Goal: Task Accomplishment & Management: Use online tool/utility

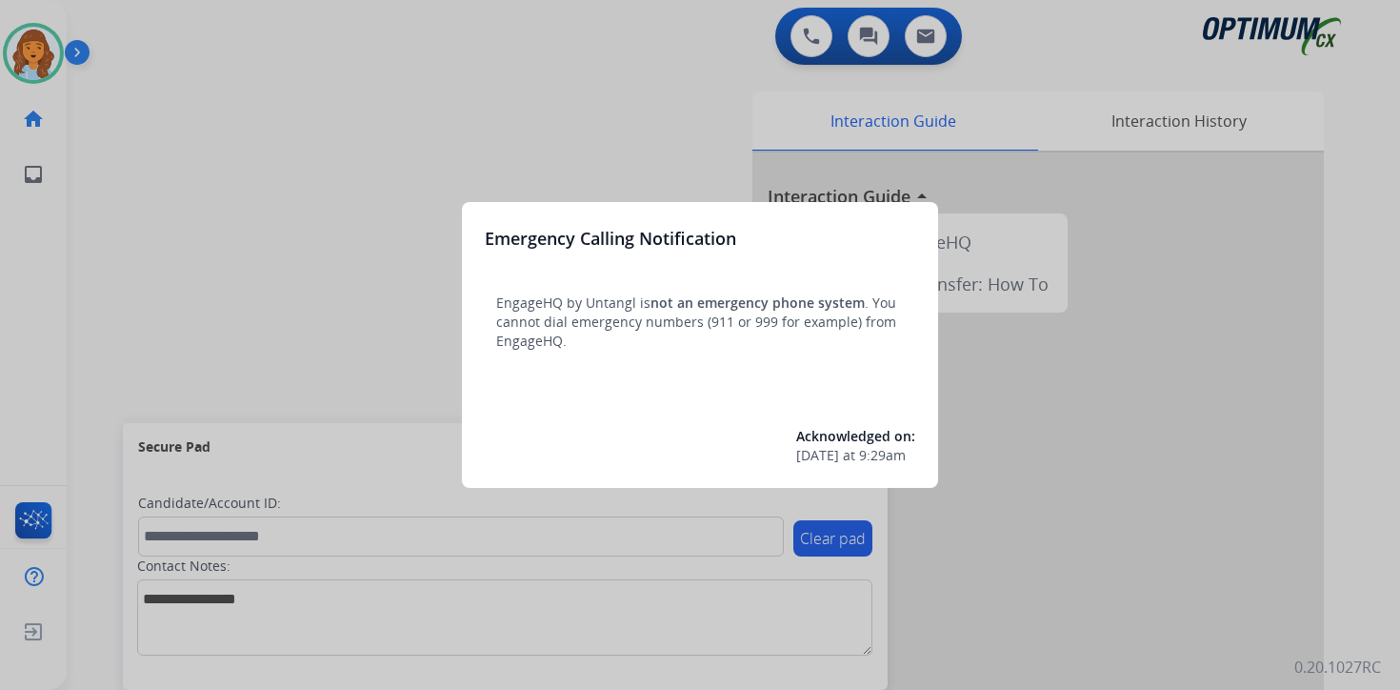
click at [182, 90] on div at bounding box center [700, 345] width 1400 height 690
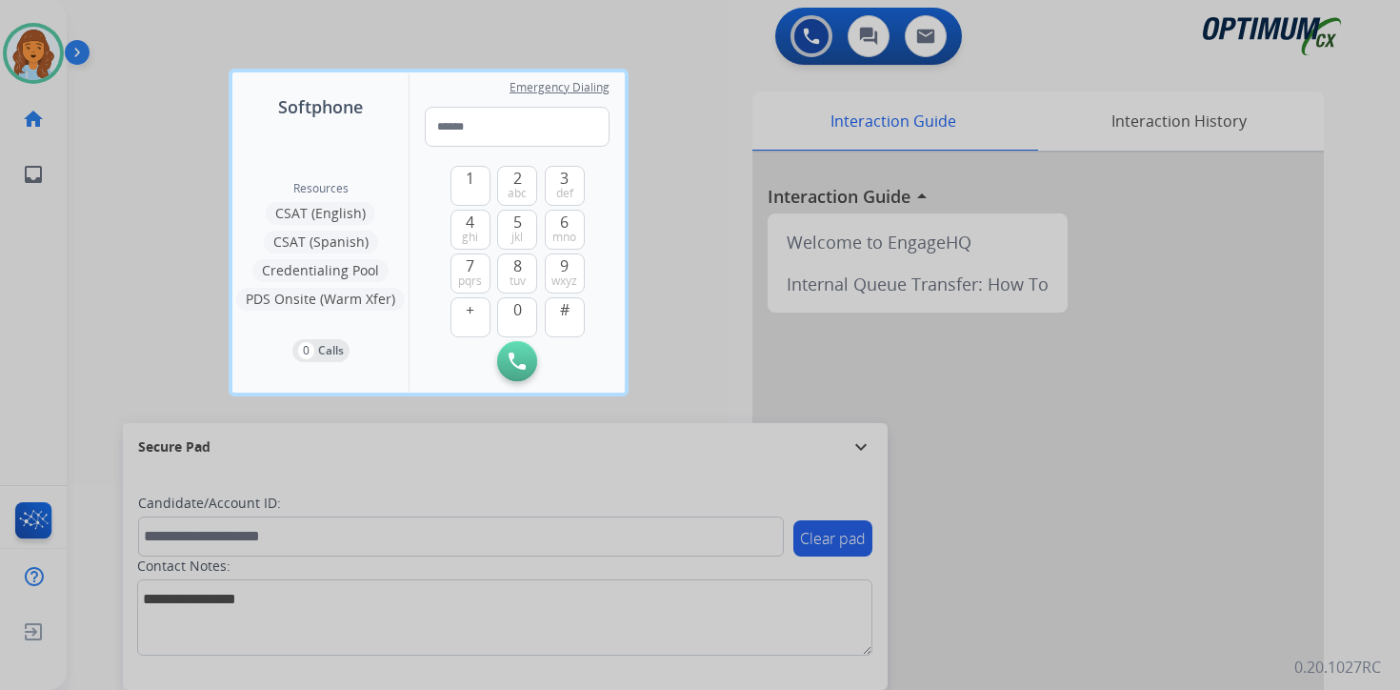
click at [164, 85] on div at bounding box center [700, 345] width 1400 height 690
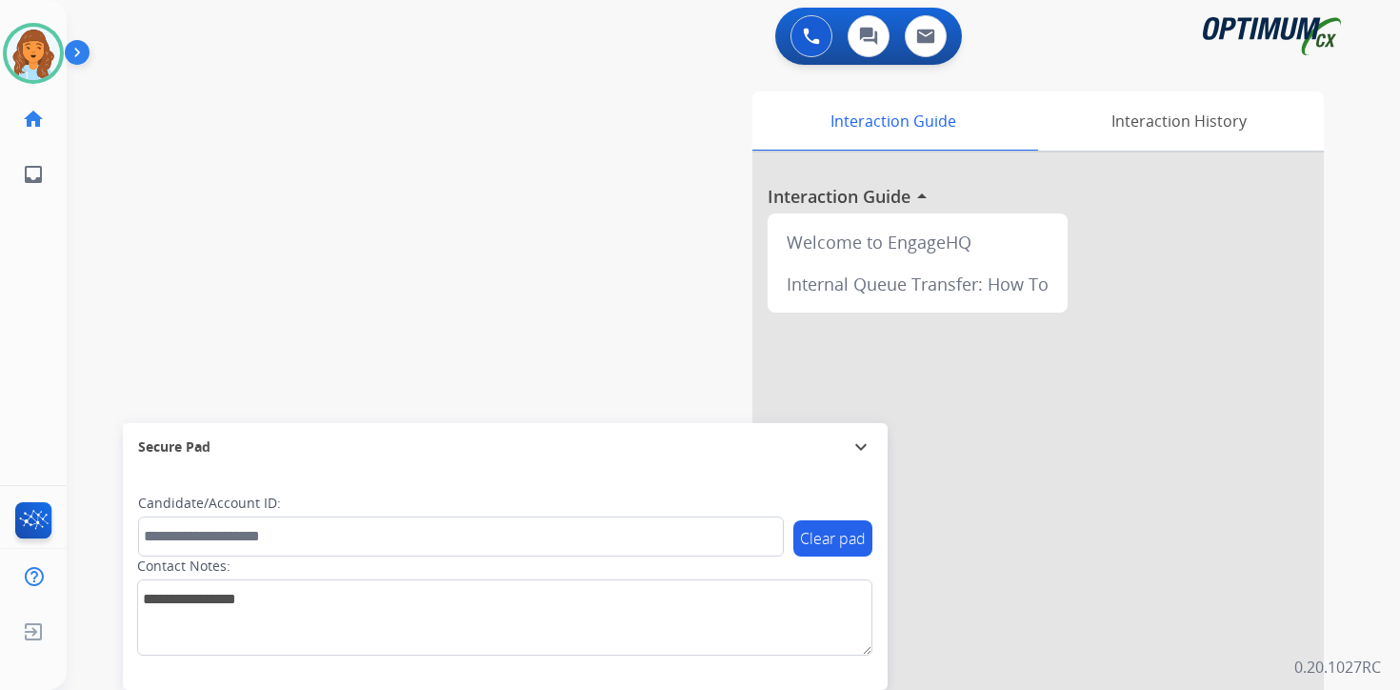
click at [73, 51] on img at bounding box center [81, 56] width 32 height 36
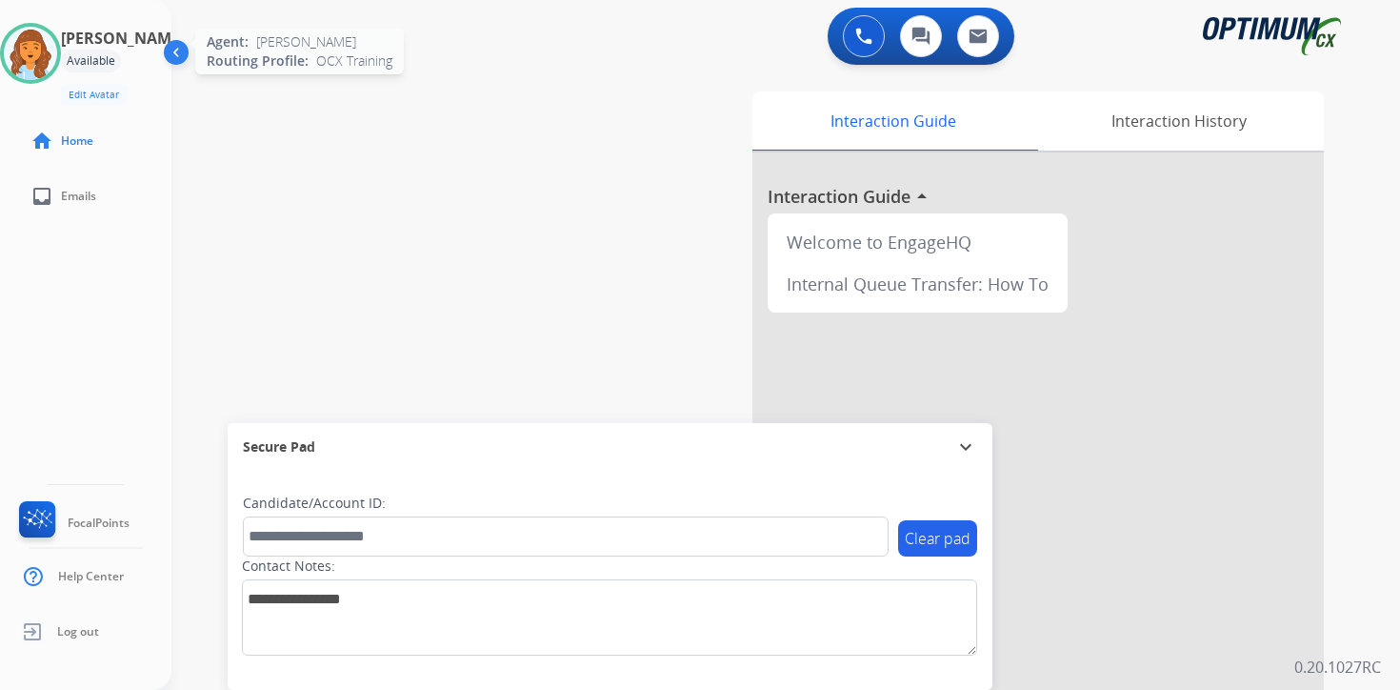
click at [30, 49] on img at bounding box center [30, 53] width 53 height 53
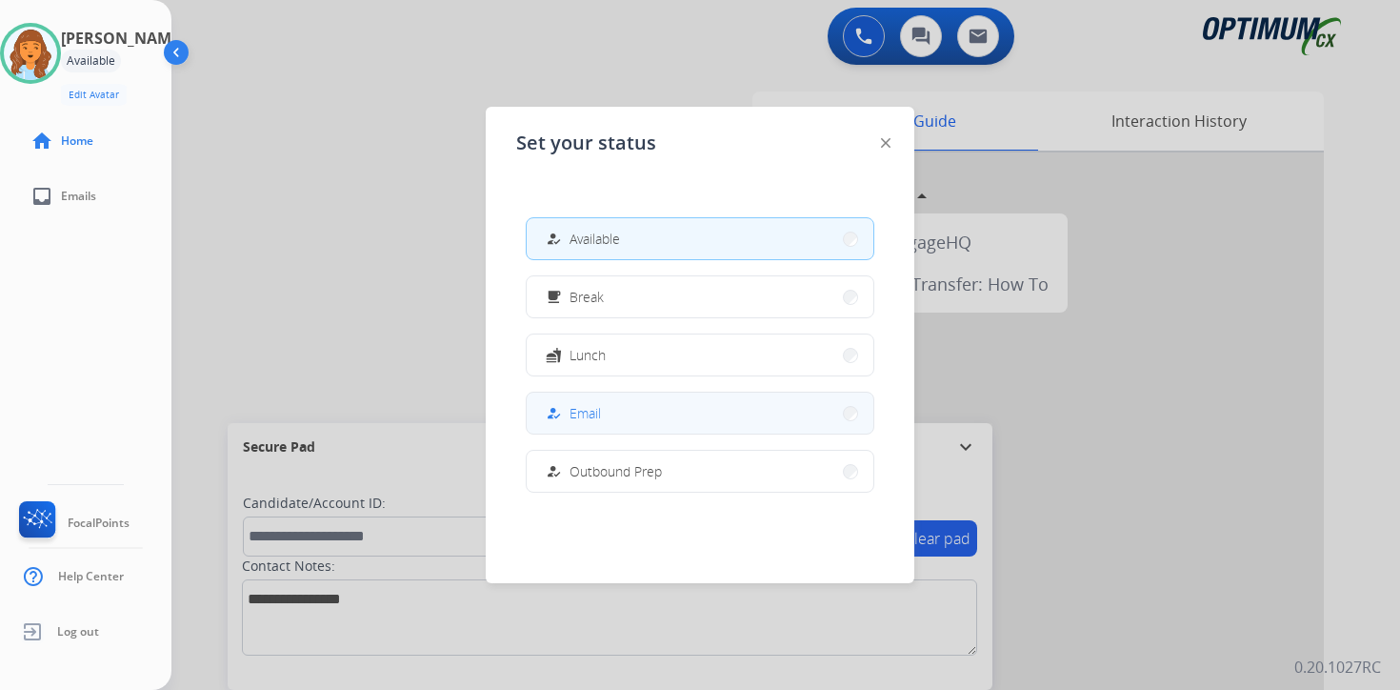
click at [618, 412] on button "how_to_reg Email" at bounding box center [700, 412] width 347 height 41
